Goal: Transaction & Acquisition: Download file/media

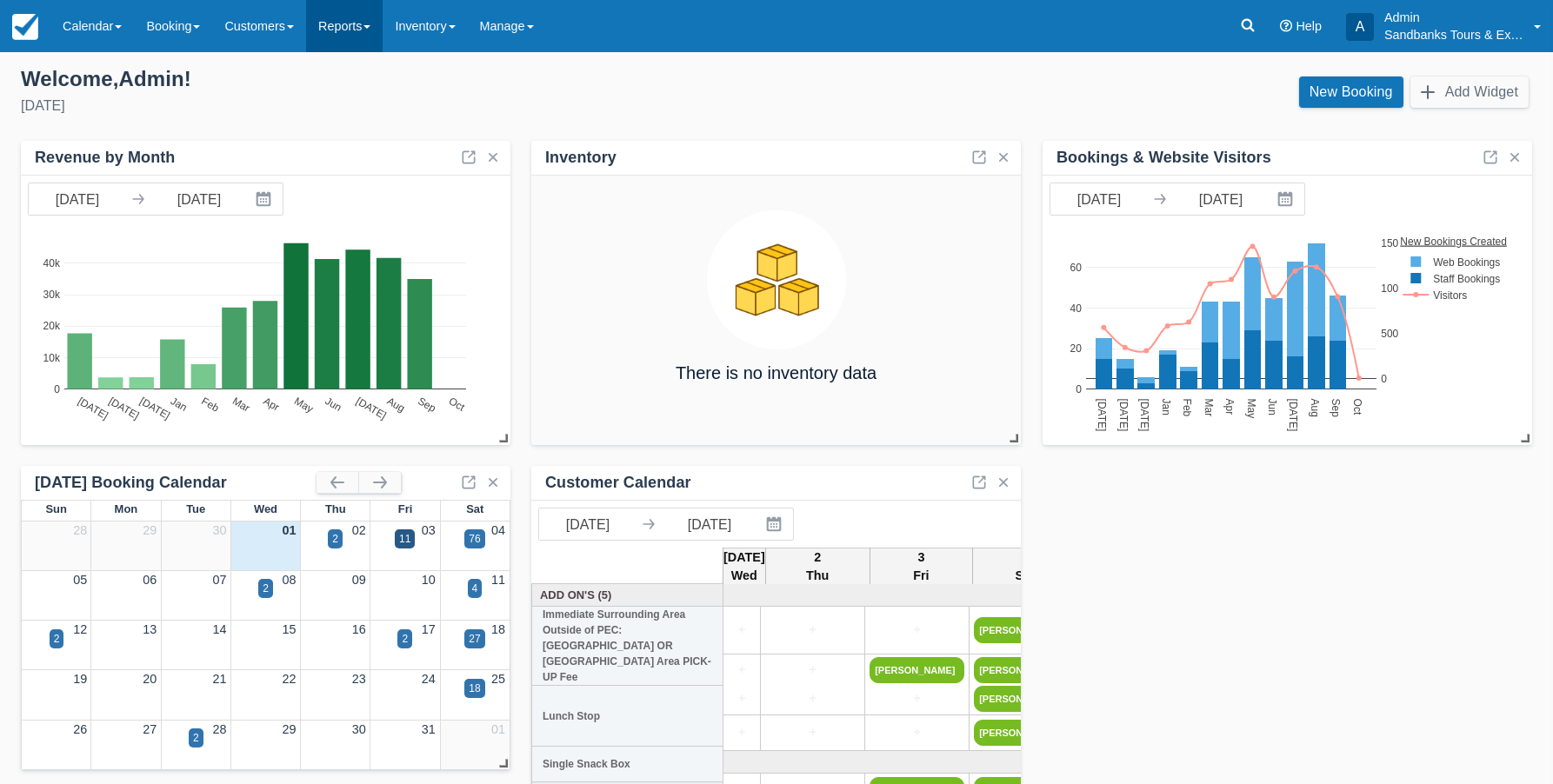
click at [364, 22] on link "Reports" at bounding box center [344, 26] width 77 height 52
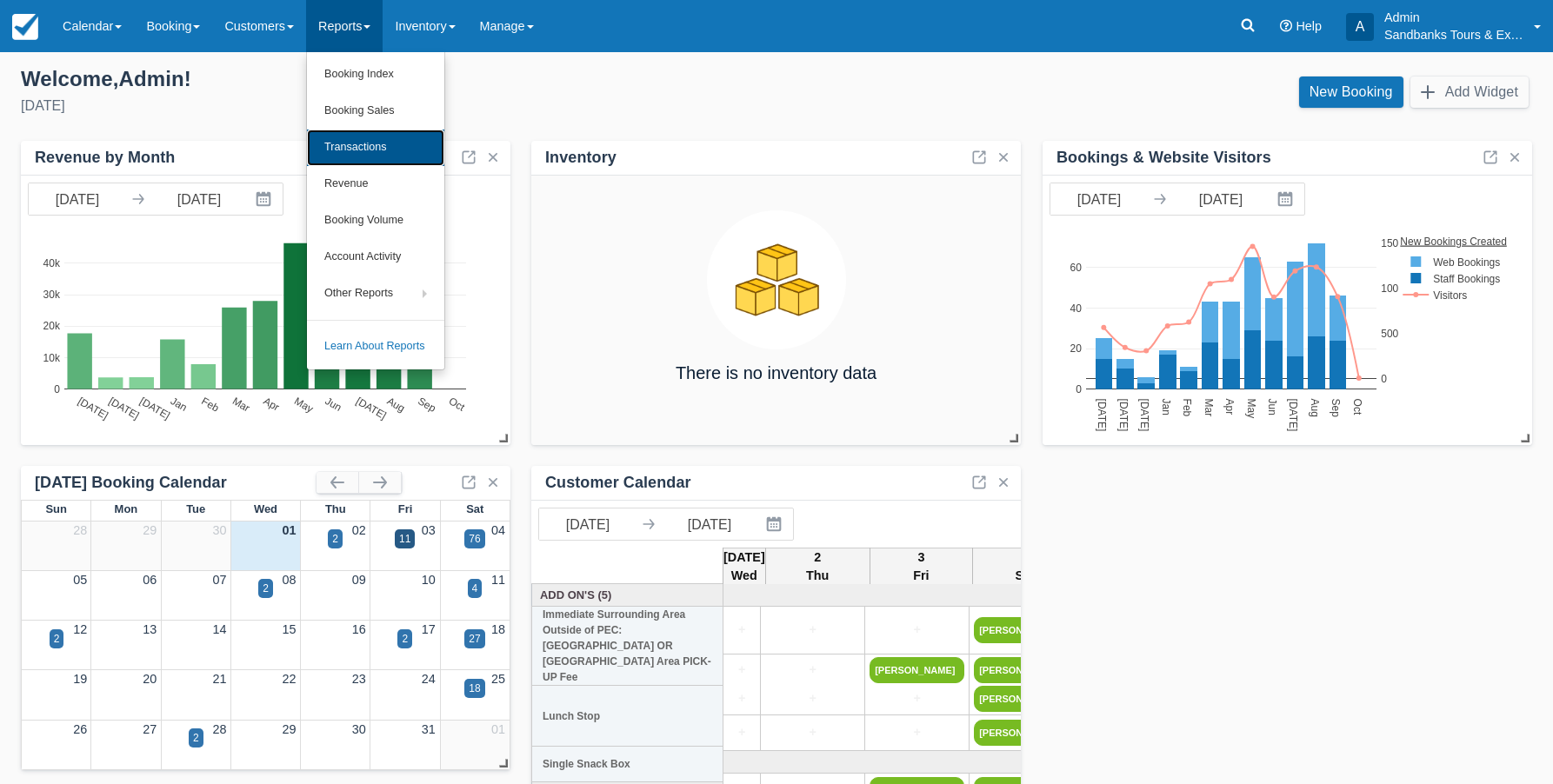
click at [383, 144] on link "Transactions" at bounding box center [376, 147] width 138 height 36
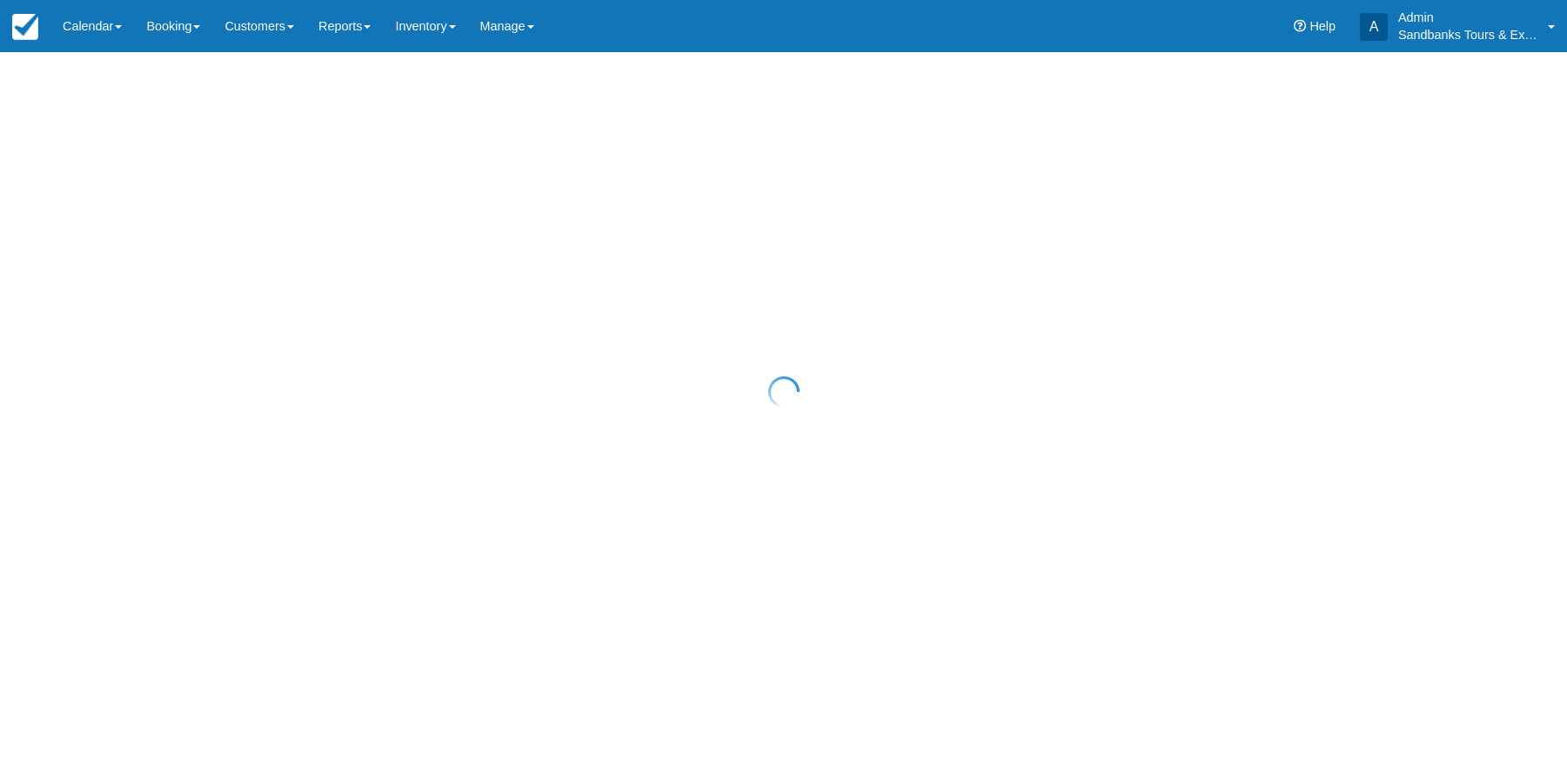
select select "10"
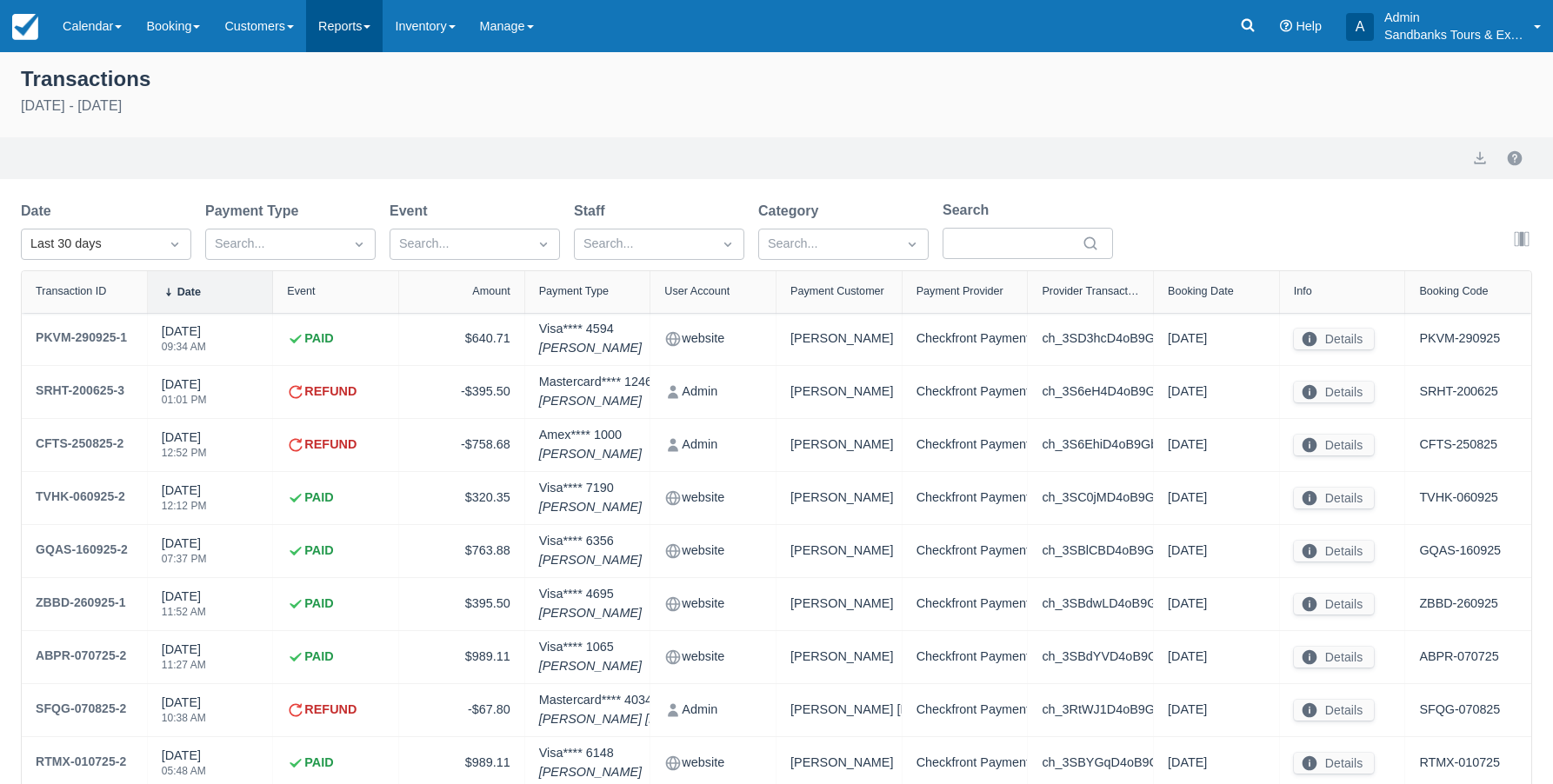
click at [371, 35] on link "Reports" at bounding box center [344, 26] width 77 height 52
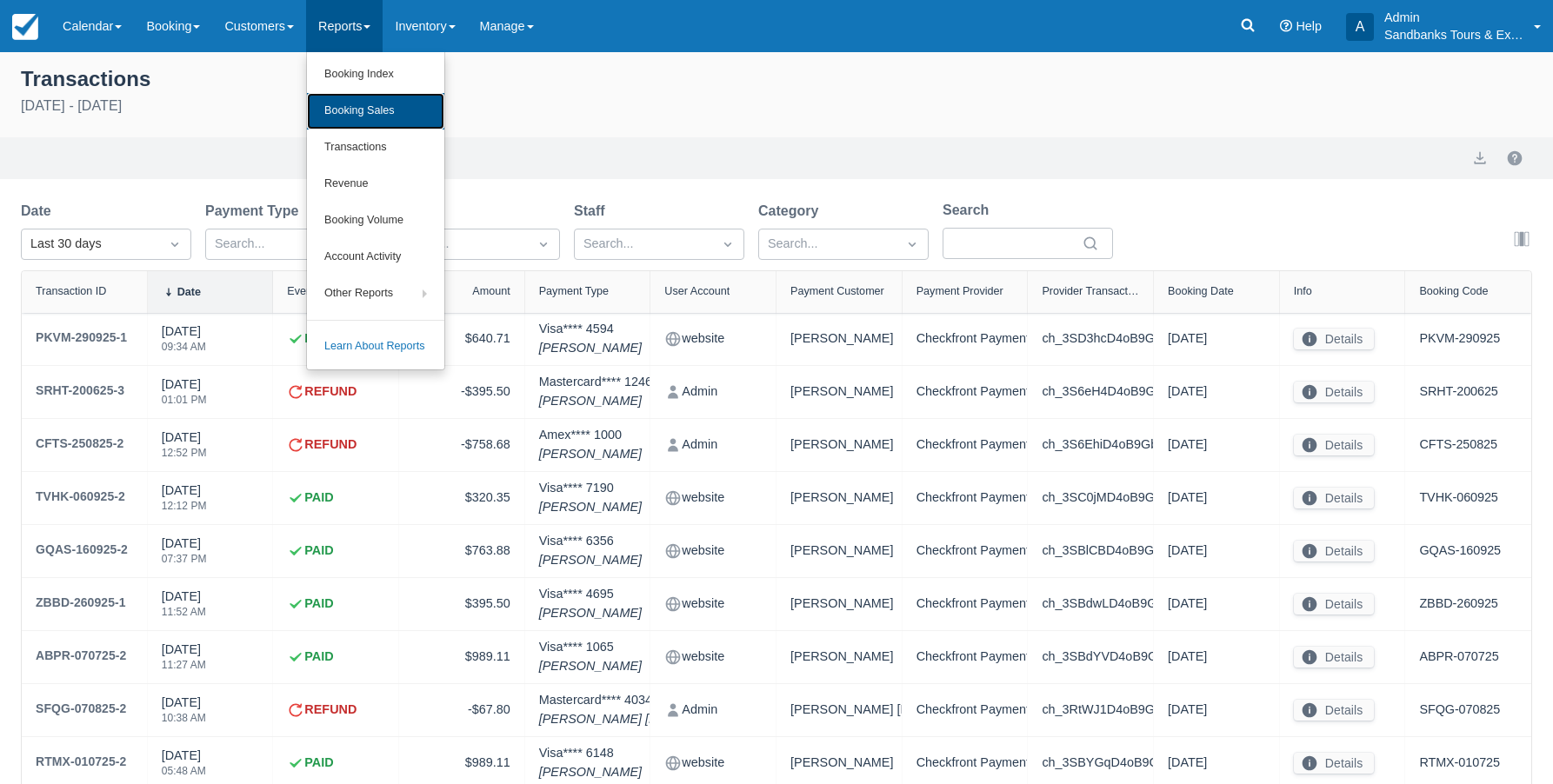
click at [396, 109] on link "Booking Sales" at bounding box center [376, 110] width 138 height 36
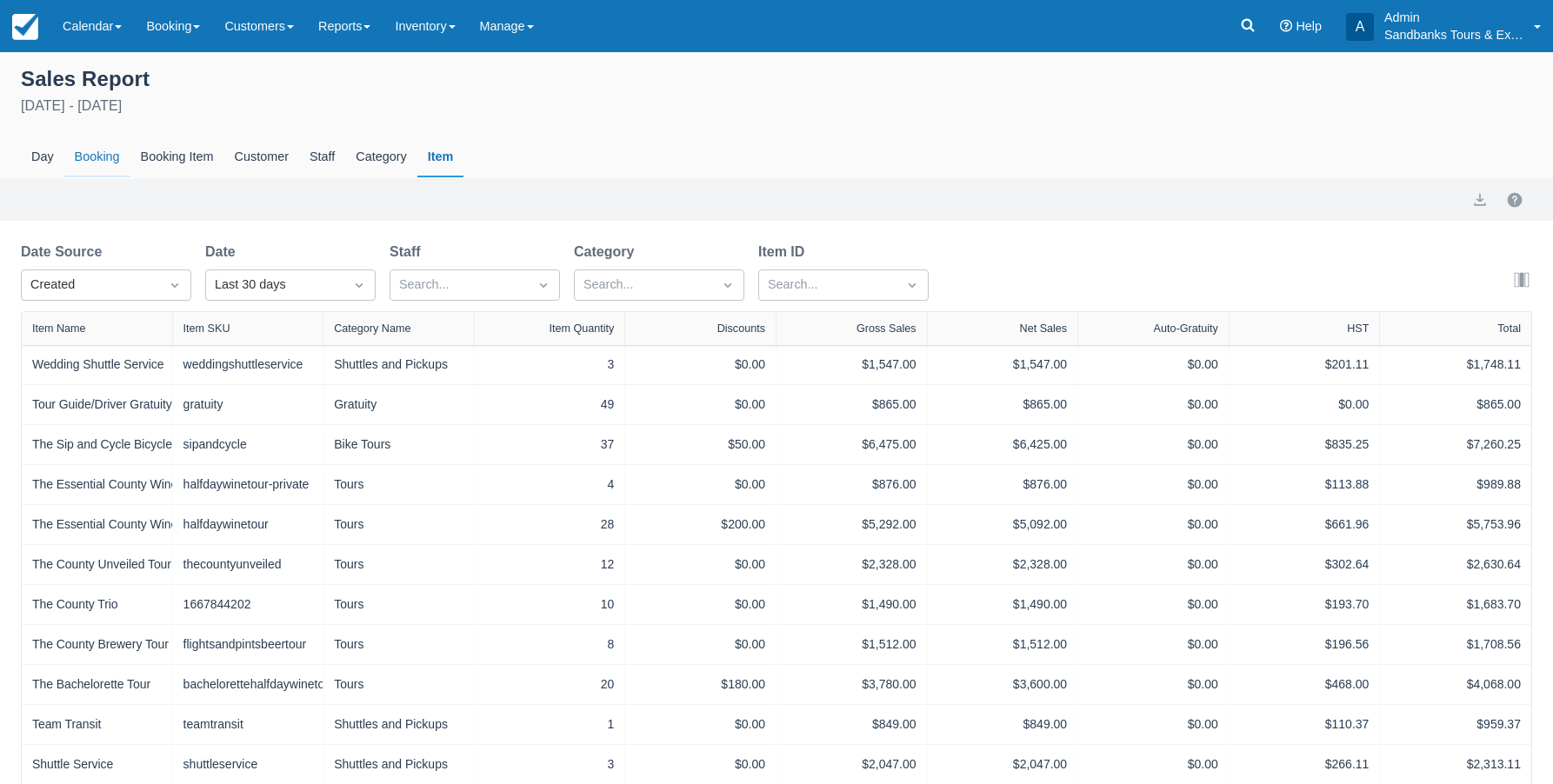
click at [88, 155] on div "Booking" at bounding box center [97, 157] width 66 height 40
select select "20"
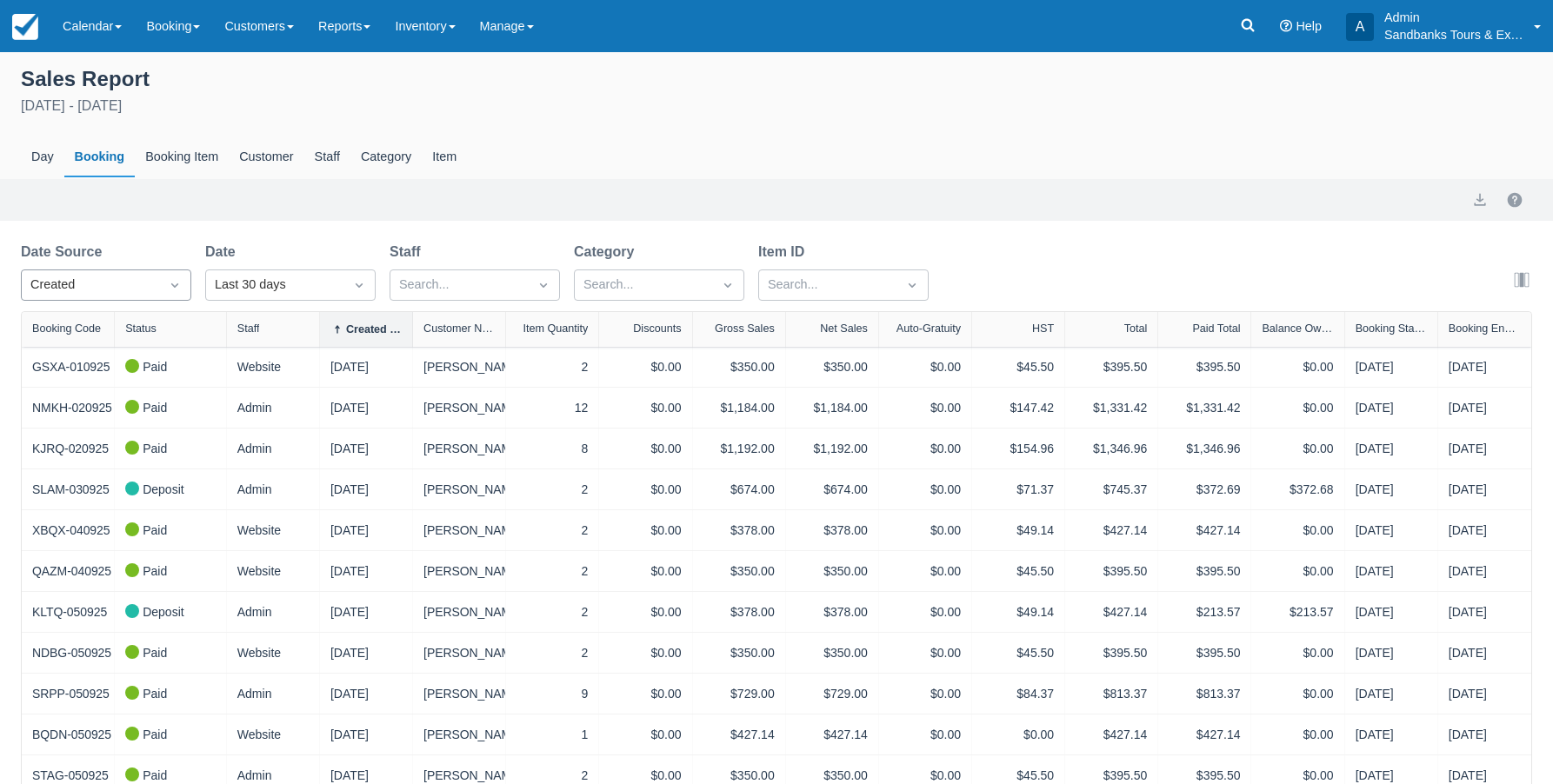
click at [173, 281] on icon "Dropdown icon" at bounding box center [175, 285] width 18 height 18
click at [89, 396] on div "End" at bounding box center [106, 395] width 170 height 34
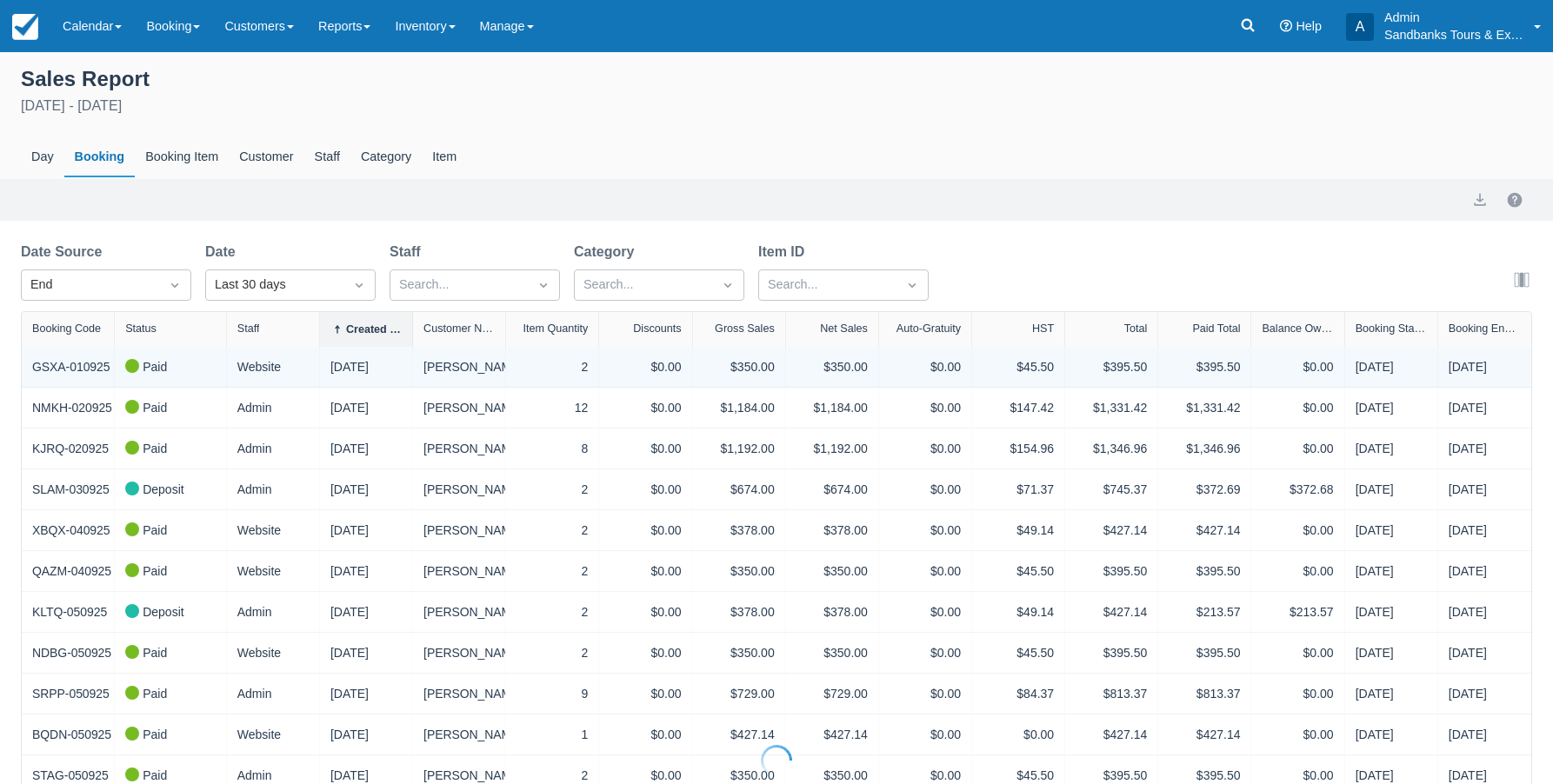
select select "20"
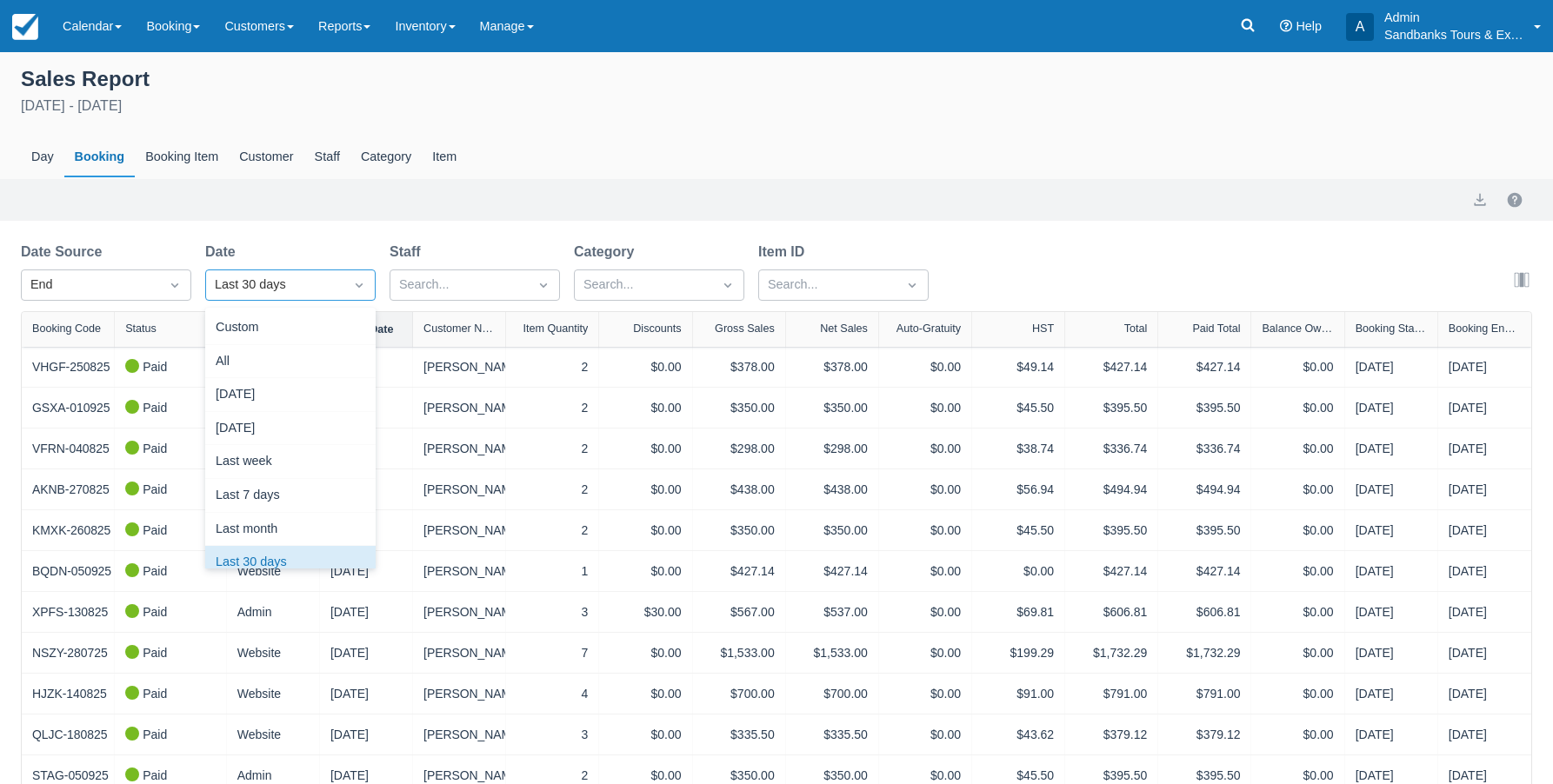
scroll to position [22, 0]
select select "20"
click at [323, 331] on div "Custom" at bounding box center [290, 328] width 170 height 34
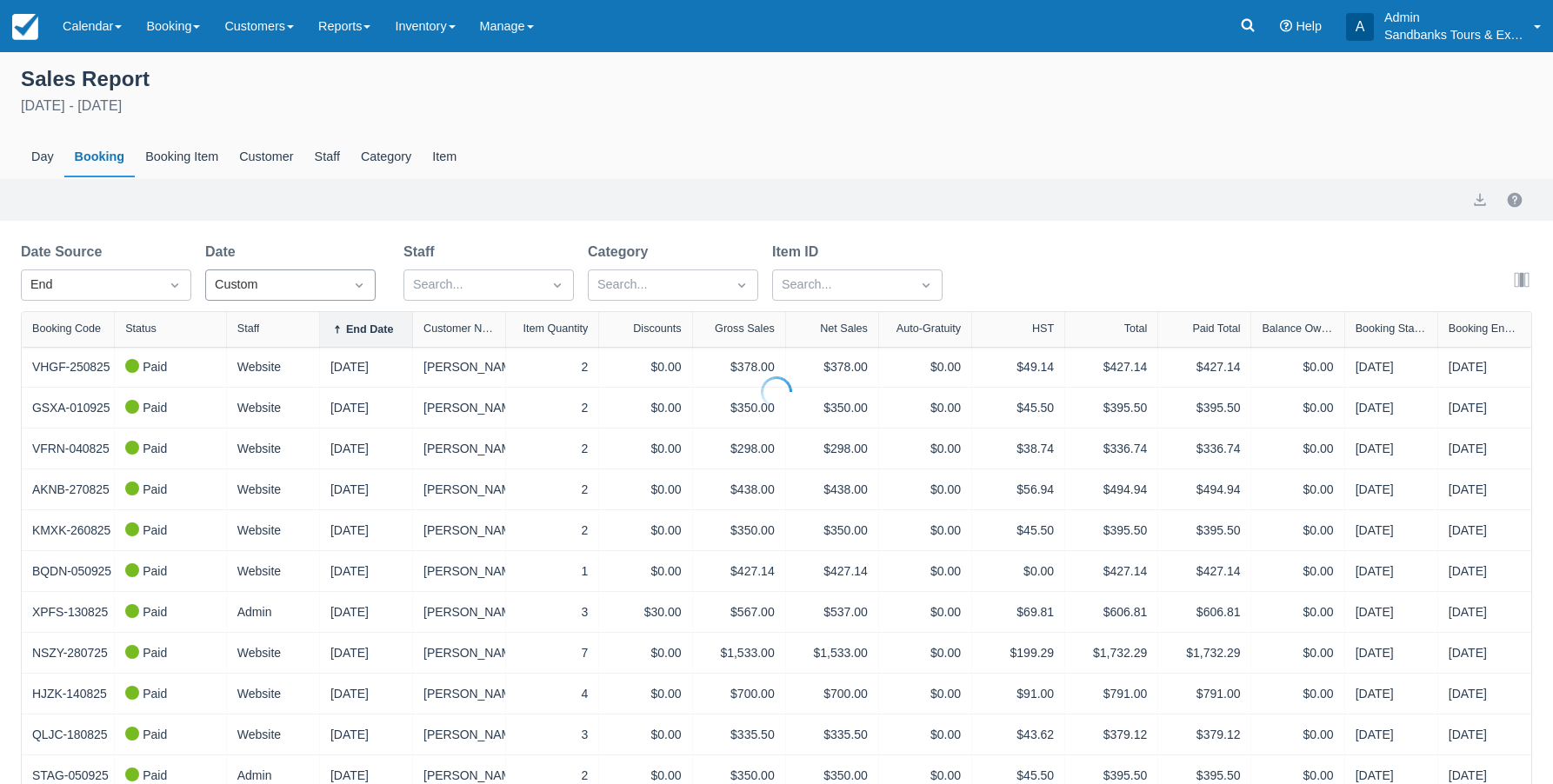
select select "20"
click at [456, 293] on input "09/01/25" at bounding box center [439, 284] width 97 height 31
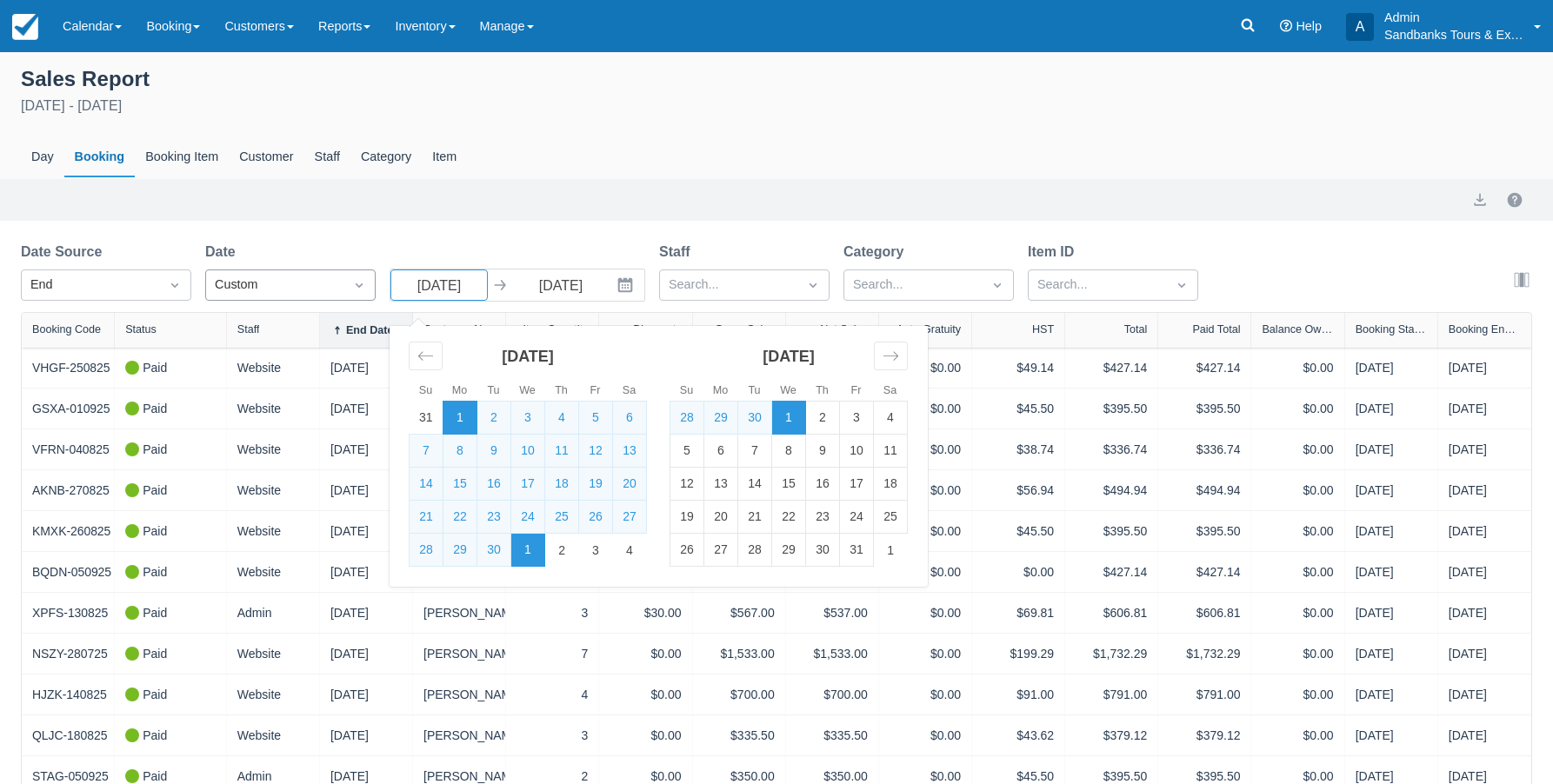
click at [788, 415] on td "1" at bounding box center [788, 418] width 34 height 33
type input "10/01/25"
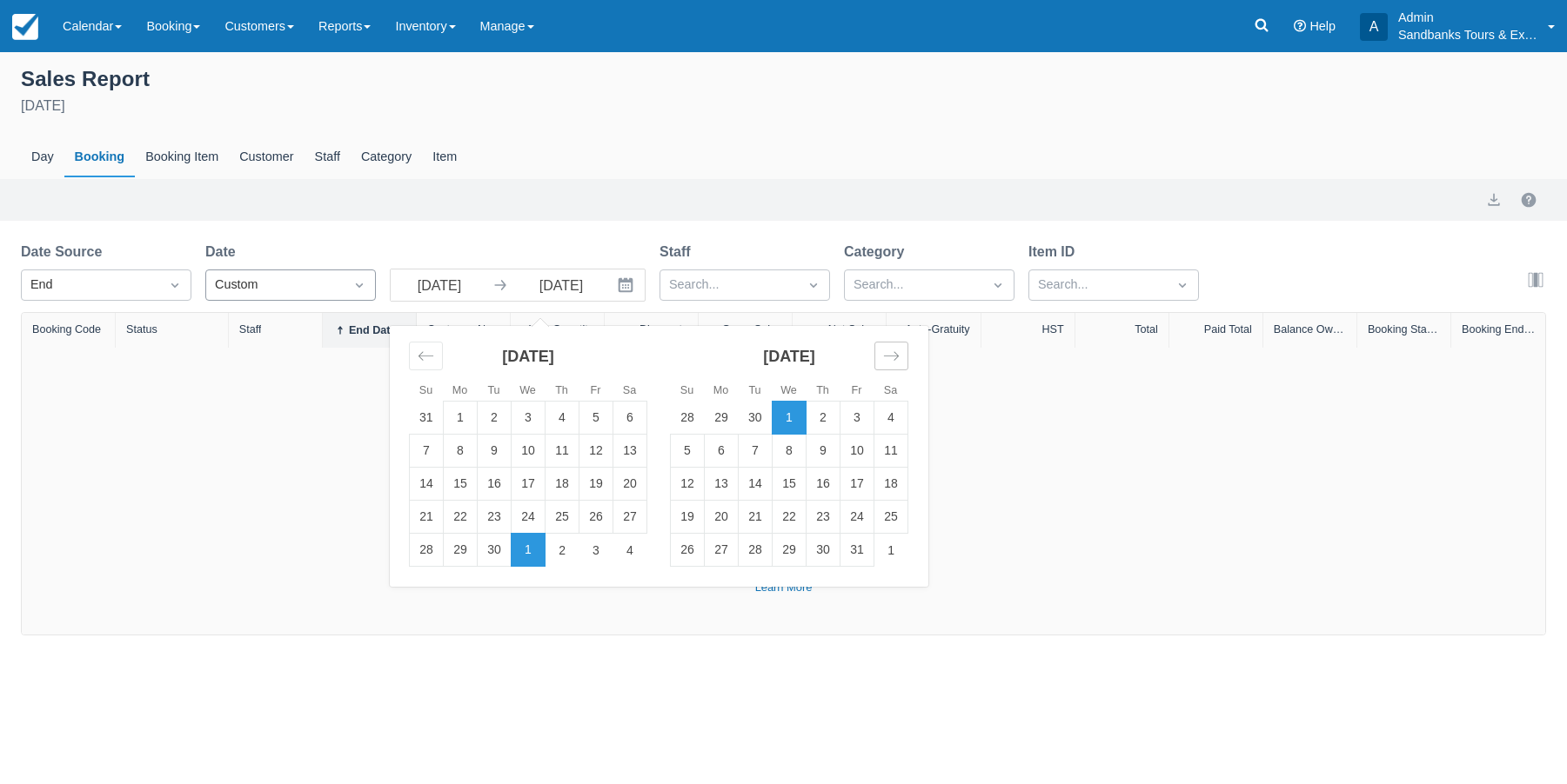
click at [897, 356] on icon "Move forward to switch to the next month." at bounding box center [891, 357] width 15 height 9
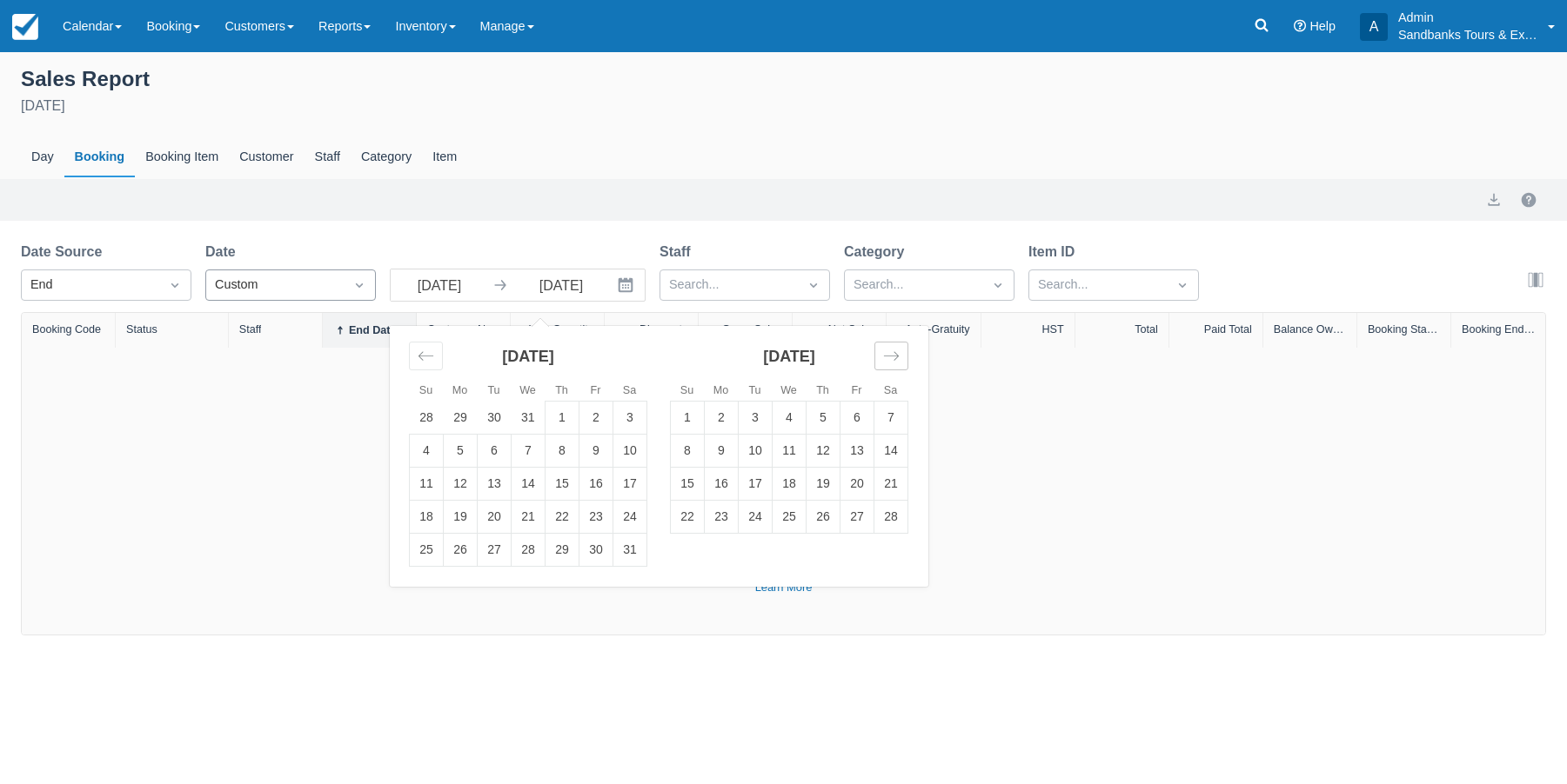
click at [897, 356] on icon "Move forward to switch to the next month." at bounding box center [891, 357] width 15 height 9
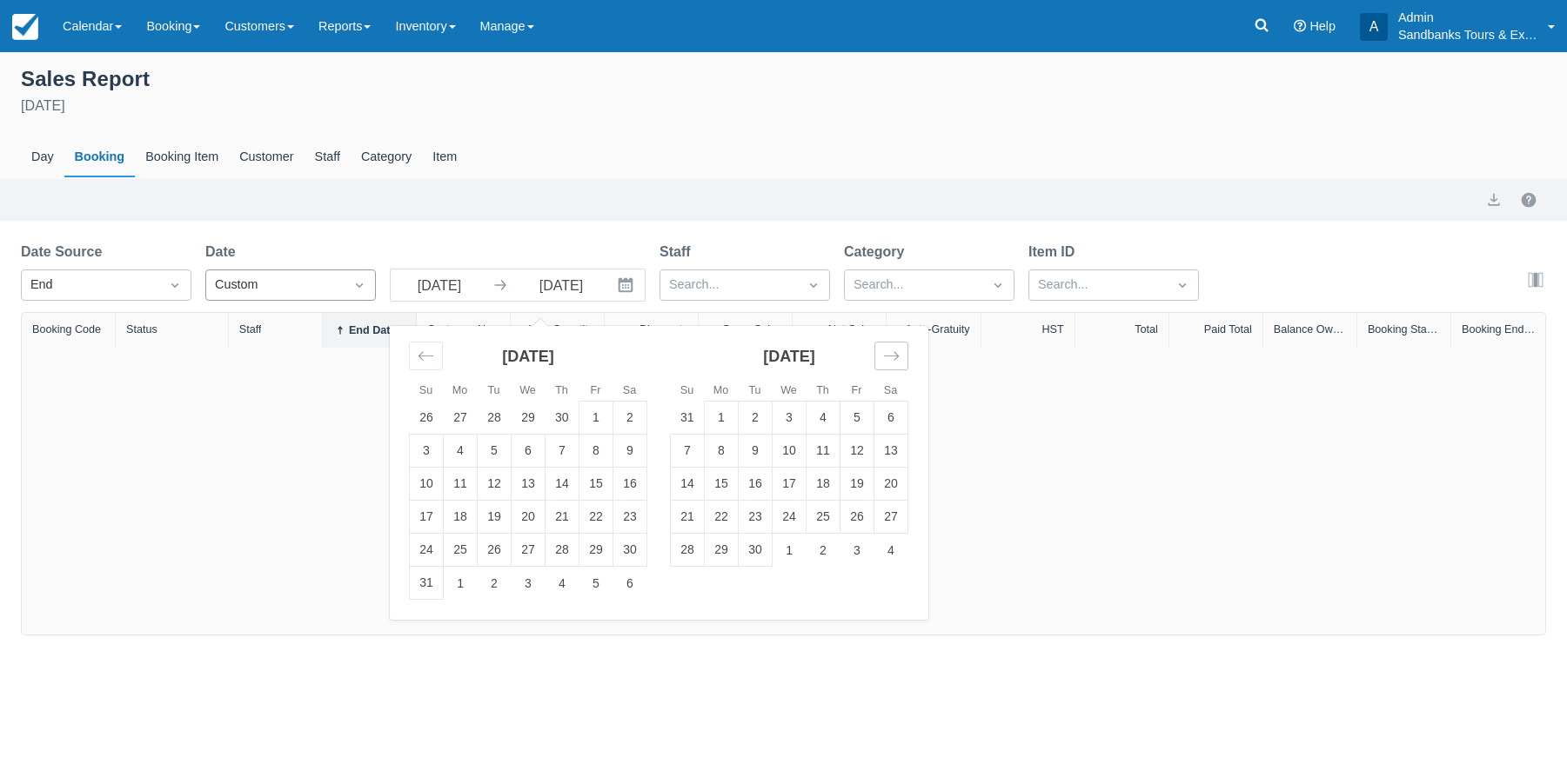
click at [897, 356] on icon "Move forward to switch to the next month." at bounding box center [891, 357] width 15 height 9
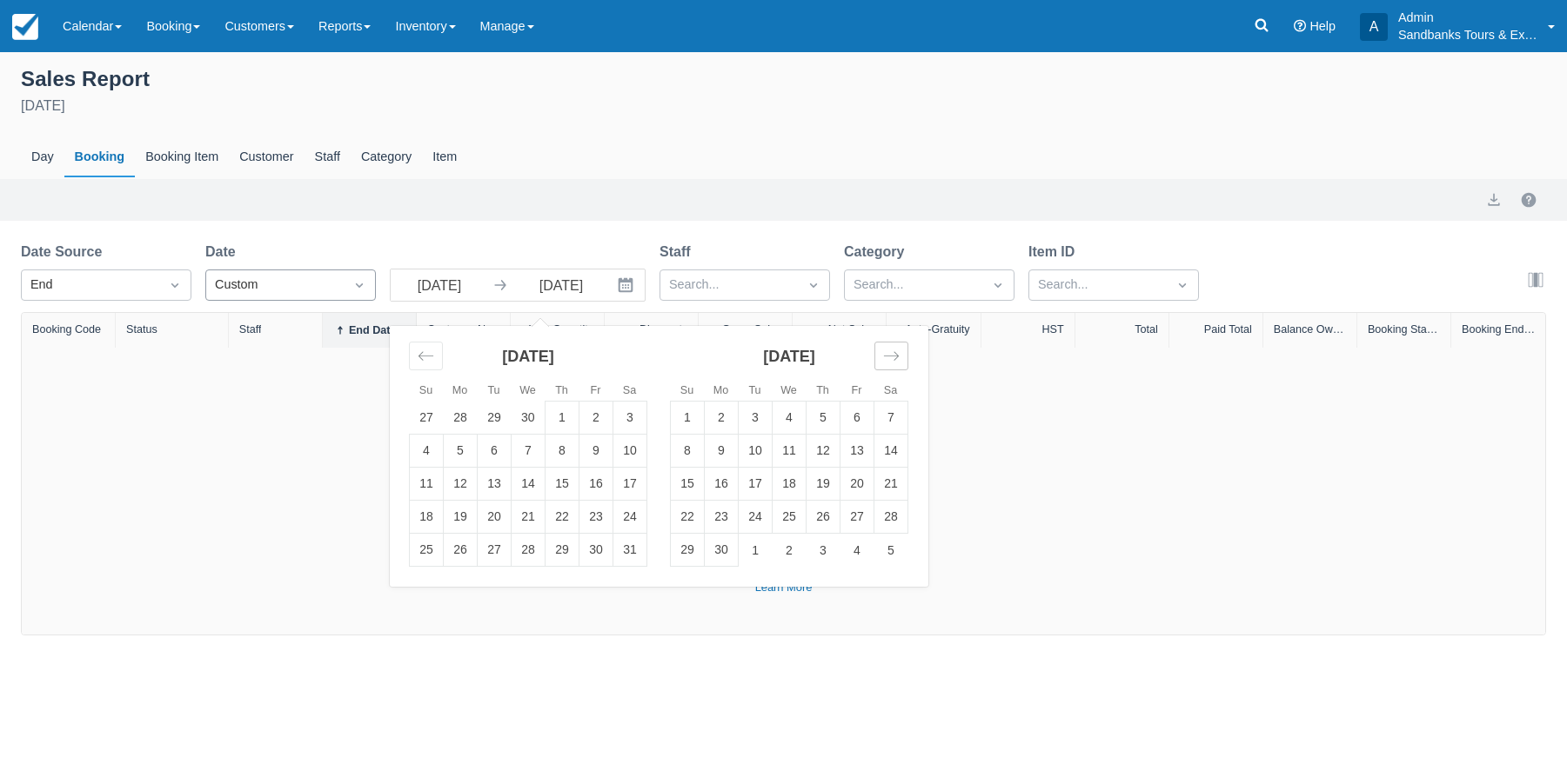
click at [897, 356] on icon "Move forward to switch to the next month." at bounding box center [891, 357] width 15 height 9
click at [564, 552] on td "31" at bounding box center [562, 550] width 34 height 33
type input "12/31/26"
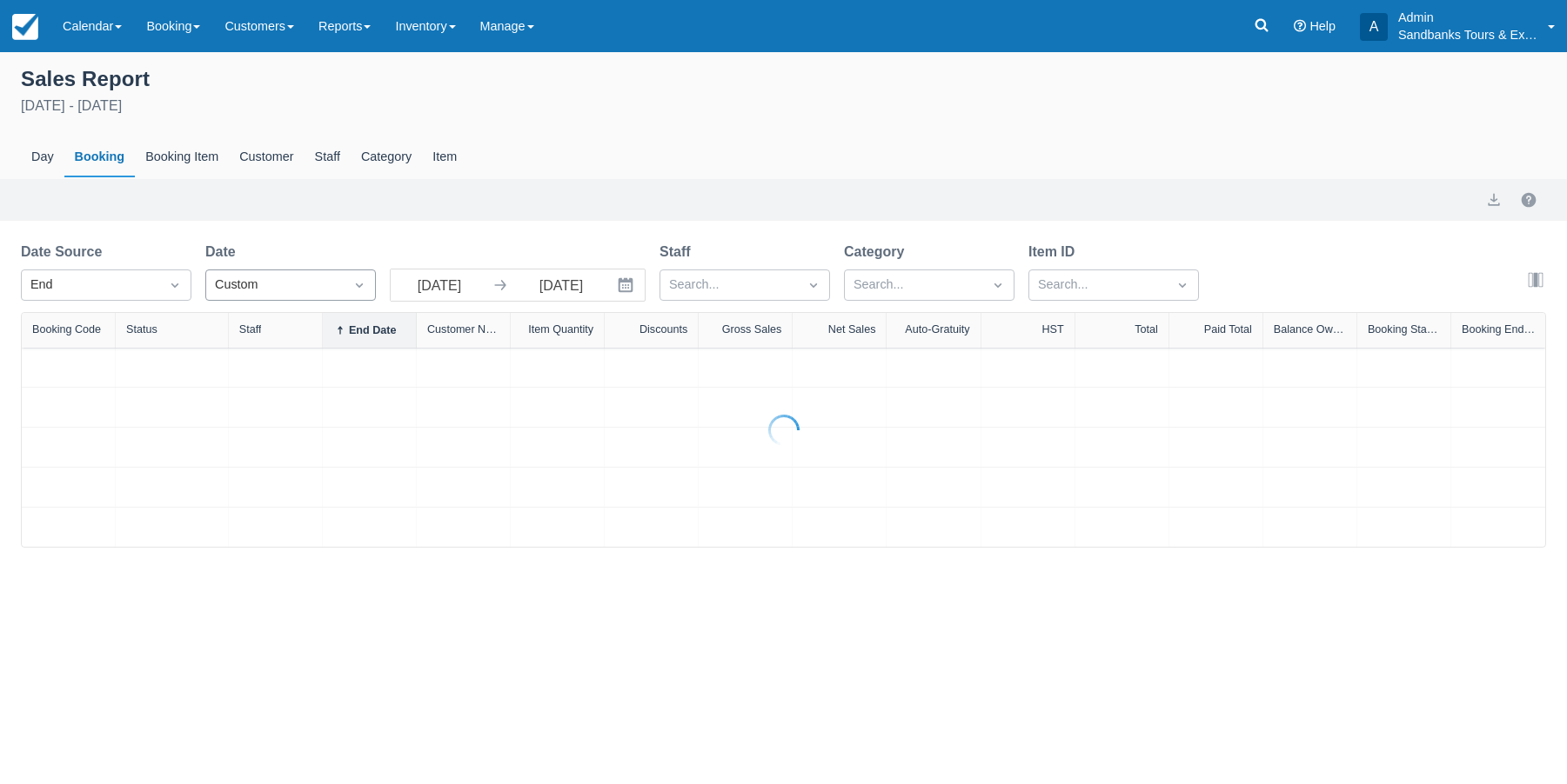
select select "20"
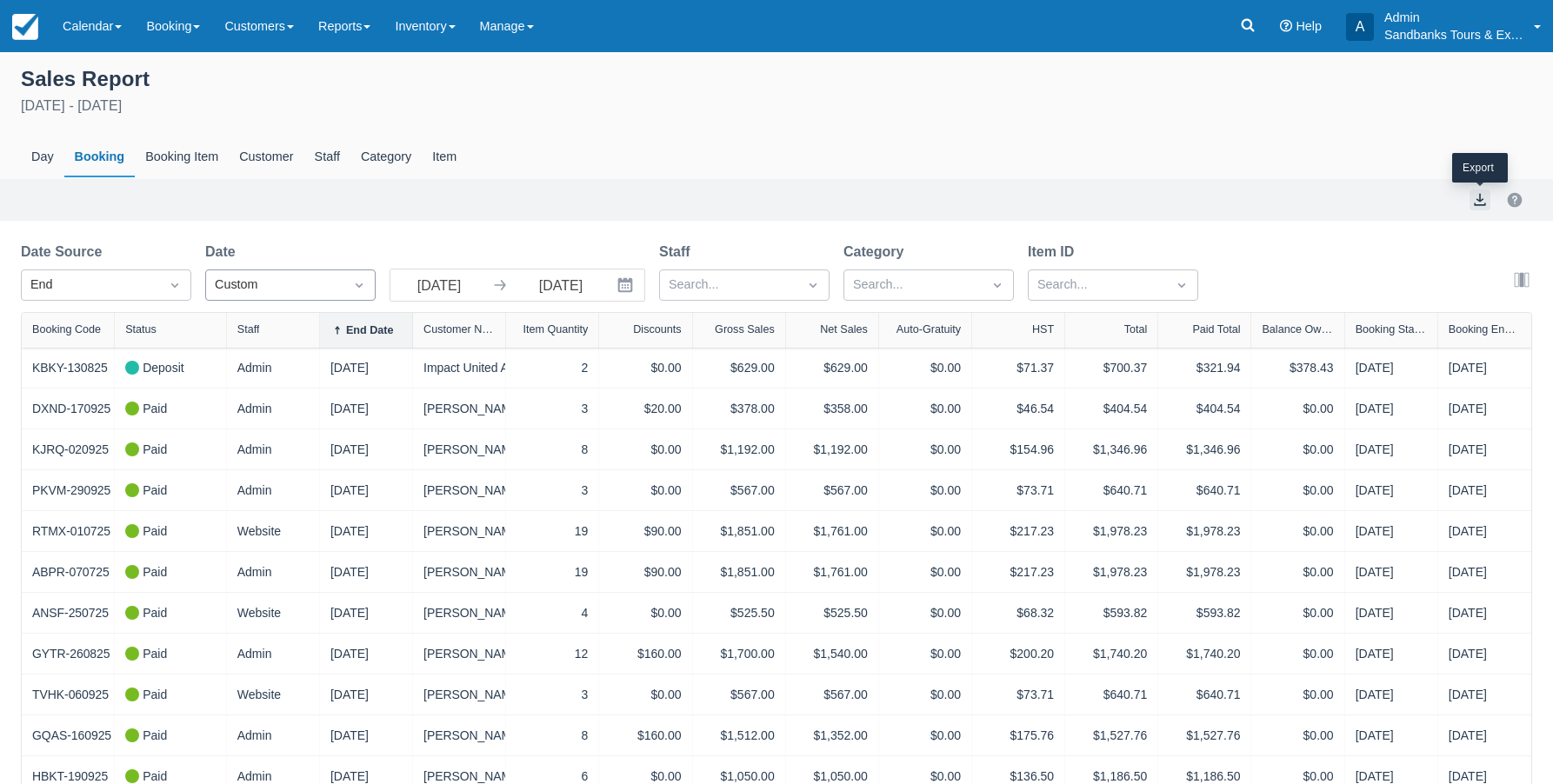
click at [1476, 202] on button "export" at bounding box center [1480, 200] width 21 height 21
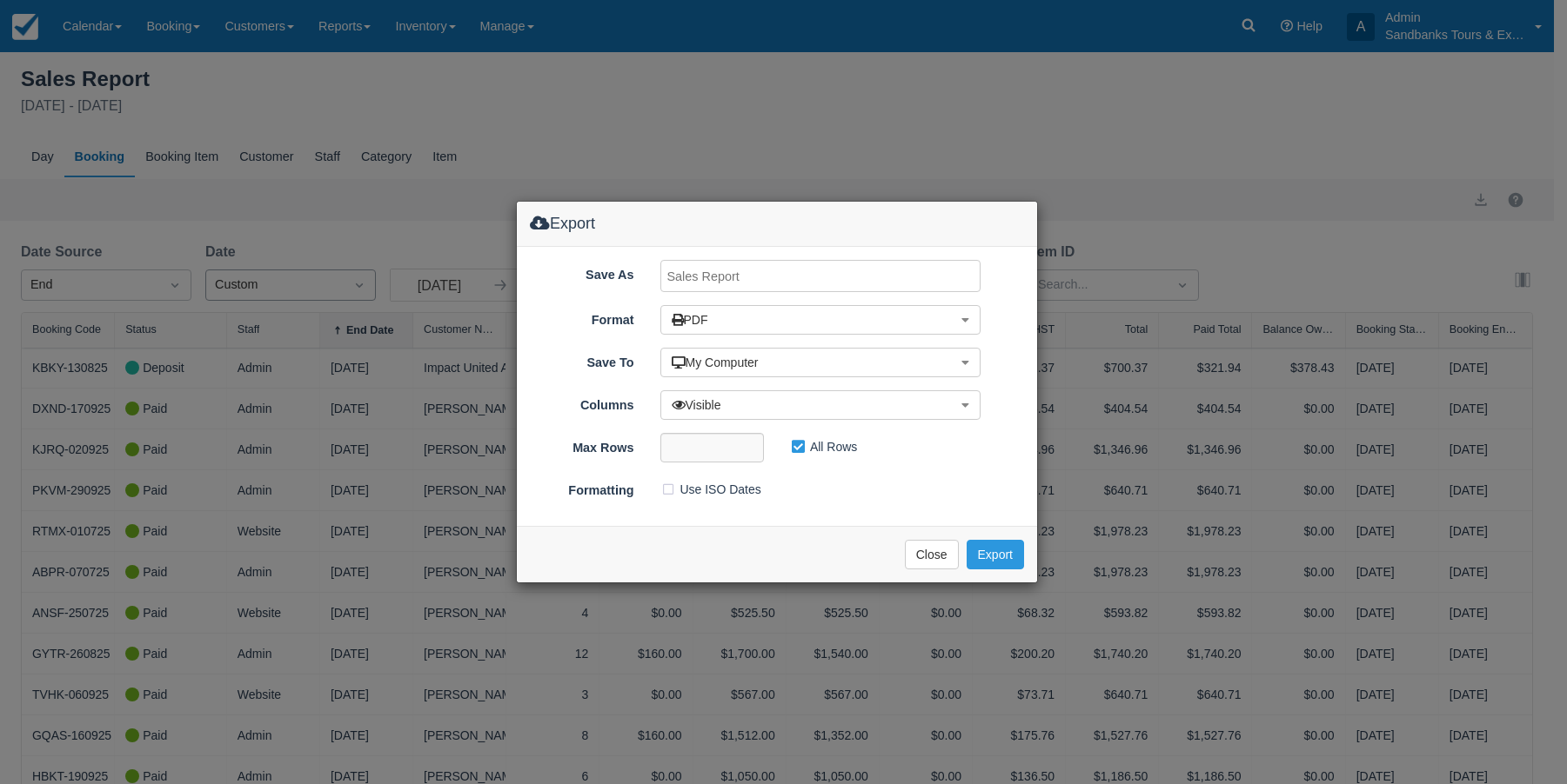
click at [726, 273] on input "Save As" at bounding box center [820, 275] width 321 height 32
type input "CF Sales Oct 1 25 - Dec 31 26"
click at [726, 323] on button "PDF" at bounding box center [820, 320] width 321 height 29
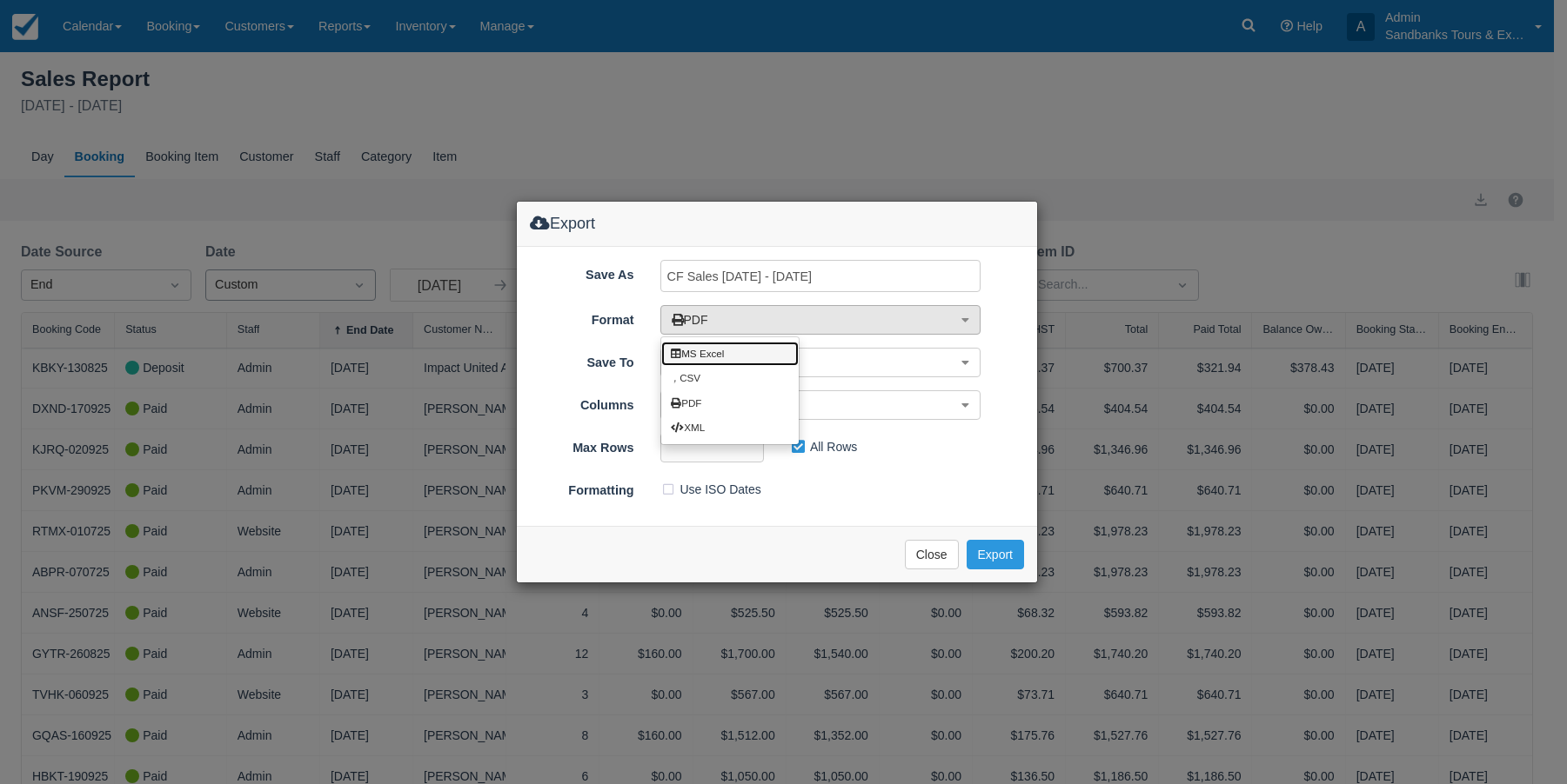
click at [717, 350] on link "MS Excel" at bounding box center [730, 354] width 138 height 25
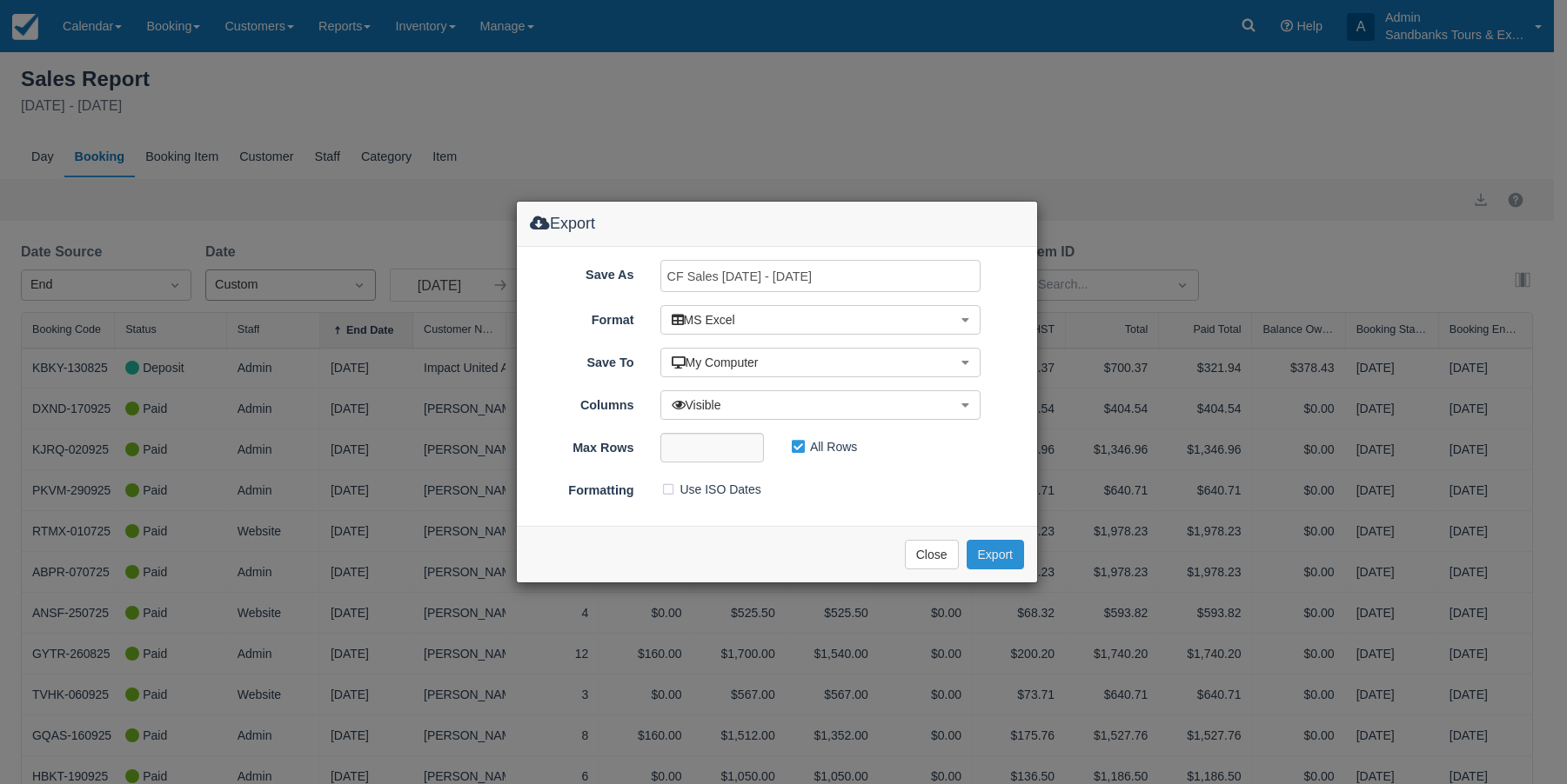
click at [997, 562] on button "Export" at bounding box center [995, 554] width 57 height 29
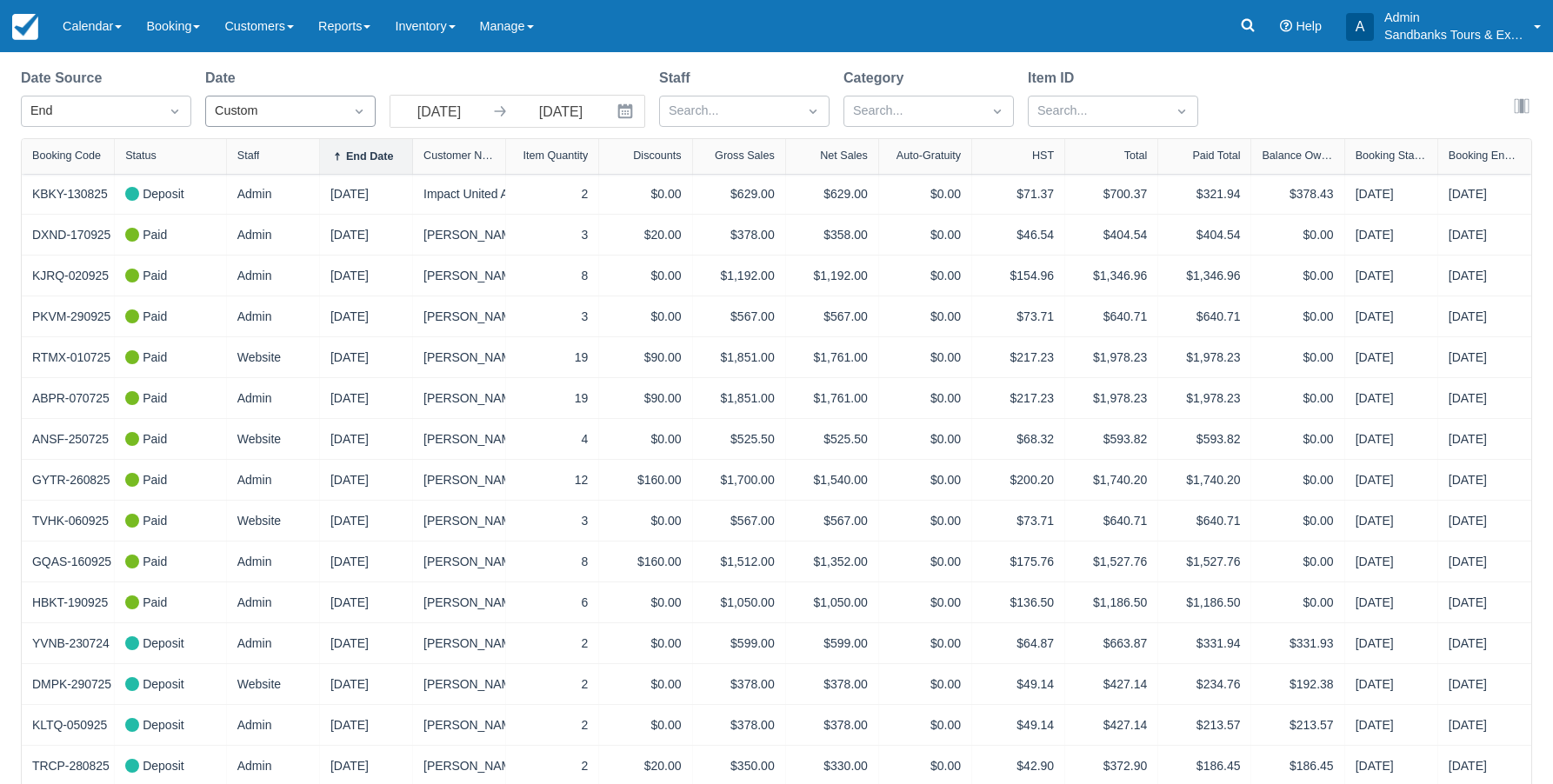
scroll to position [87, 0]
